Goal: Obtain resource: Obtain resource

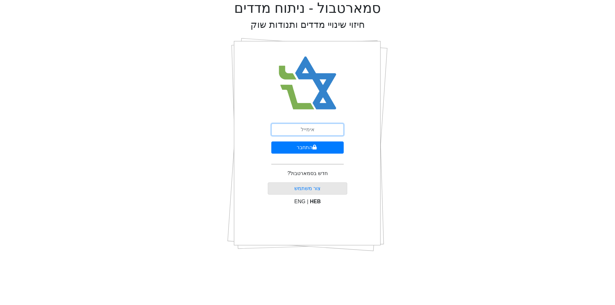
click at [317, 131] on input "email" at bounding box center [307, 130] width 72 height 12
type input "[EMAIL_ADDRESS][DOMAIN_NAME]"
click at [319, 147] on button "התחבר" at bounding box center [307, 147] width 72 height 12
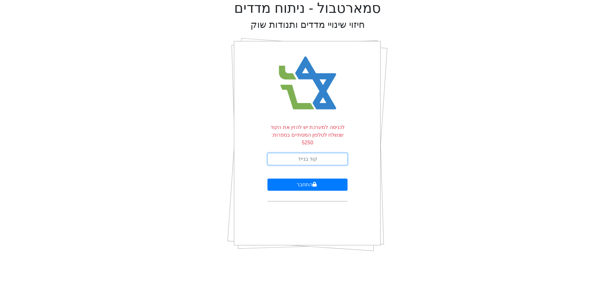
click at [319, 153] on input "text" at bounding box center [307, 159] width 80 height 12
type input "409474"
click at [267, 179] on button "התחבר" at bounding box center [307, 185] width 80 height 12
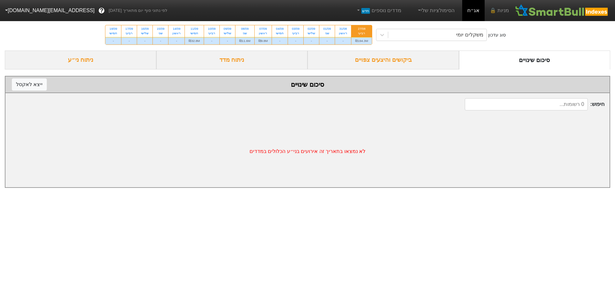
click at [395, 60] on div "ביקושים והיצעים צפויים" at bounding box center [382, 60] width 151 height 19
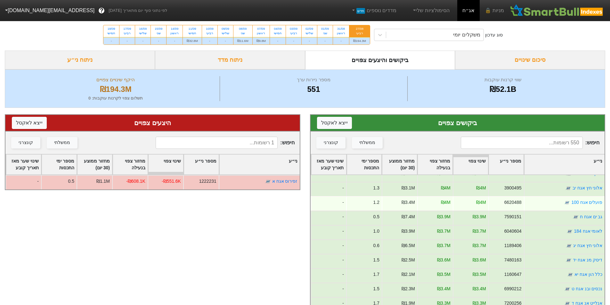
scroll to position [32, 0]
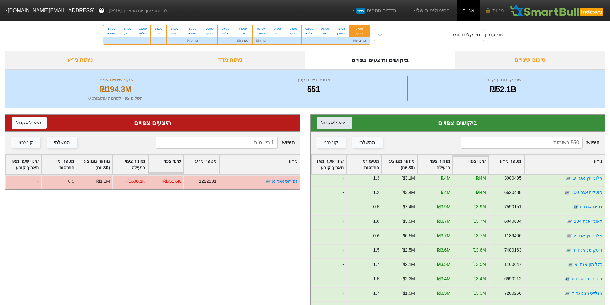
click at [335, 127] on button "ייצא ל אקסל" at bounding box center [334, 123] width 35 height 12
